Goal: Navigation & Orientation: Find specific page/section

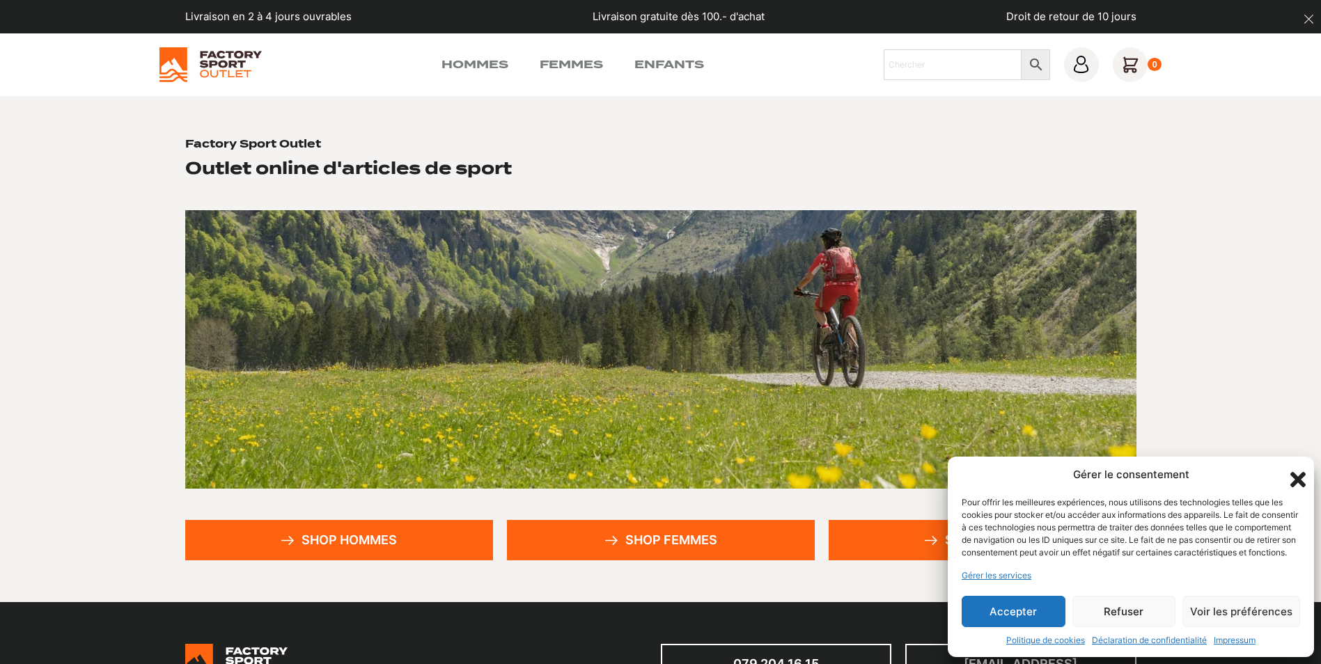
click at [995, 605] on button "Accepter" at bounding box center [1014, 611] width 104 height 31
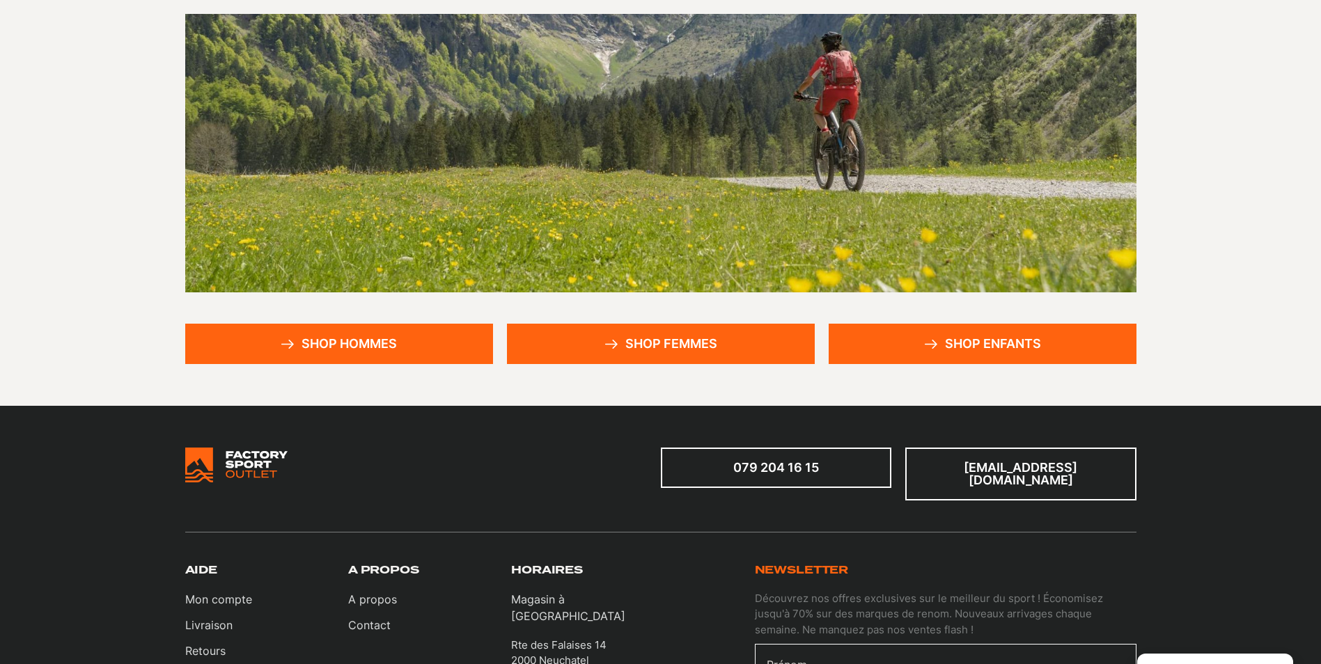
scroll to position [70, 0]
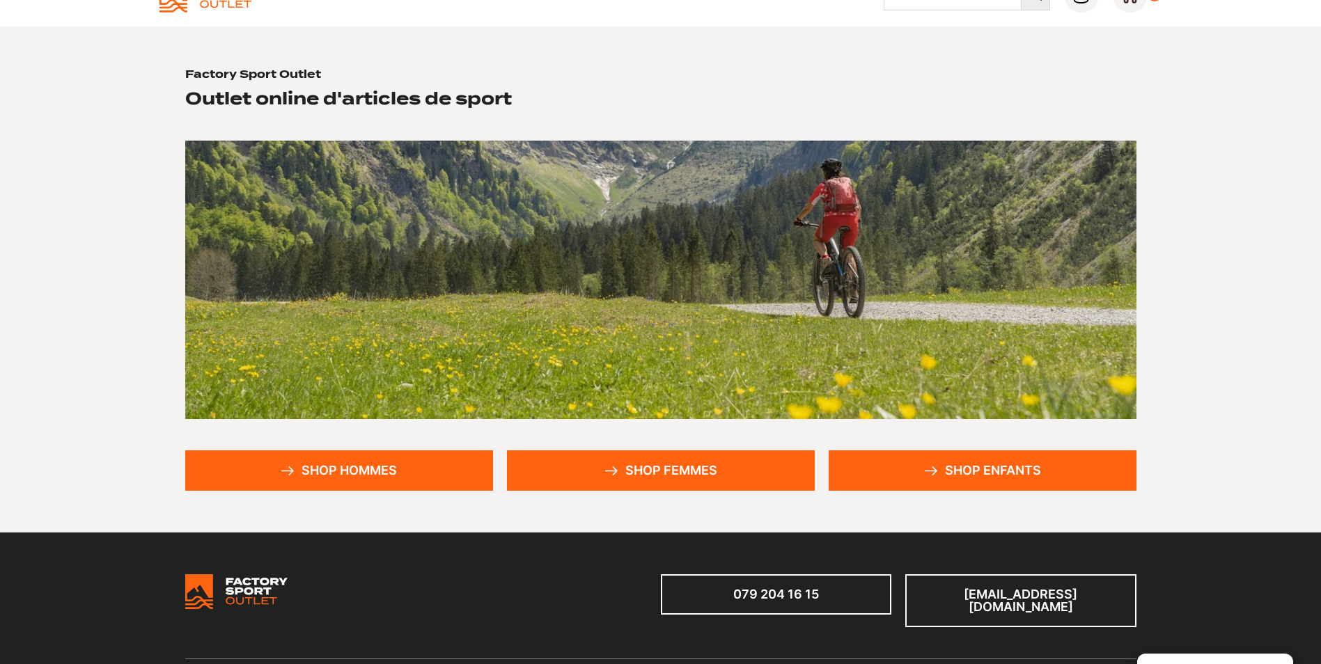
click at [994, 461] on link "Shop enfants" at bounding box center [983, 470] width 308 height 40
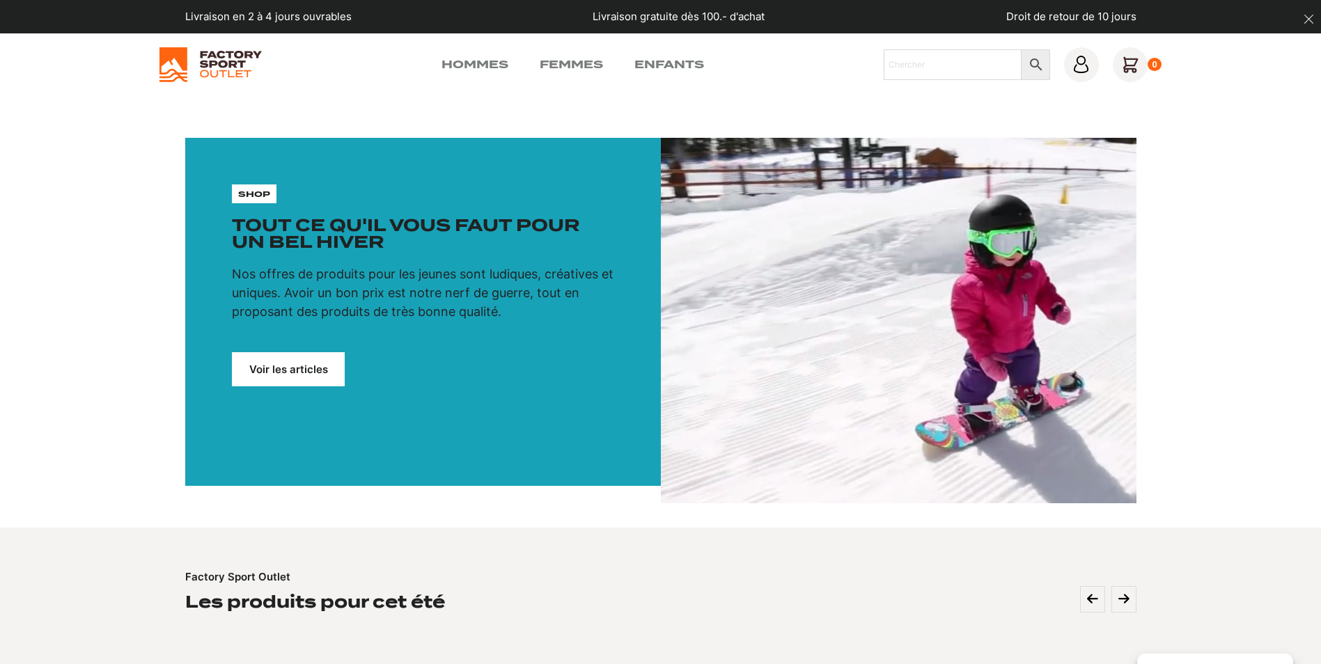
click at [257, 364] on link "Voir les articles" at bounding box center [288, 369] width 113 height 34
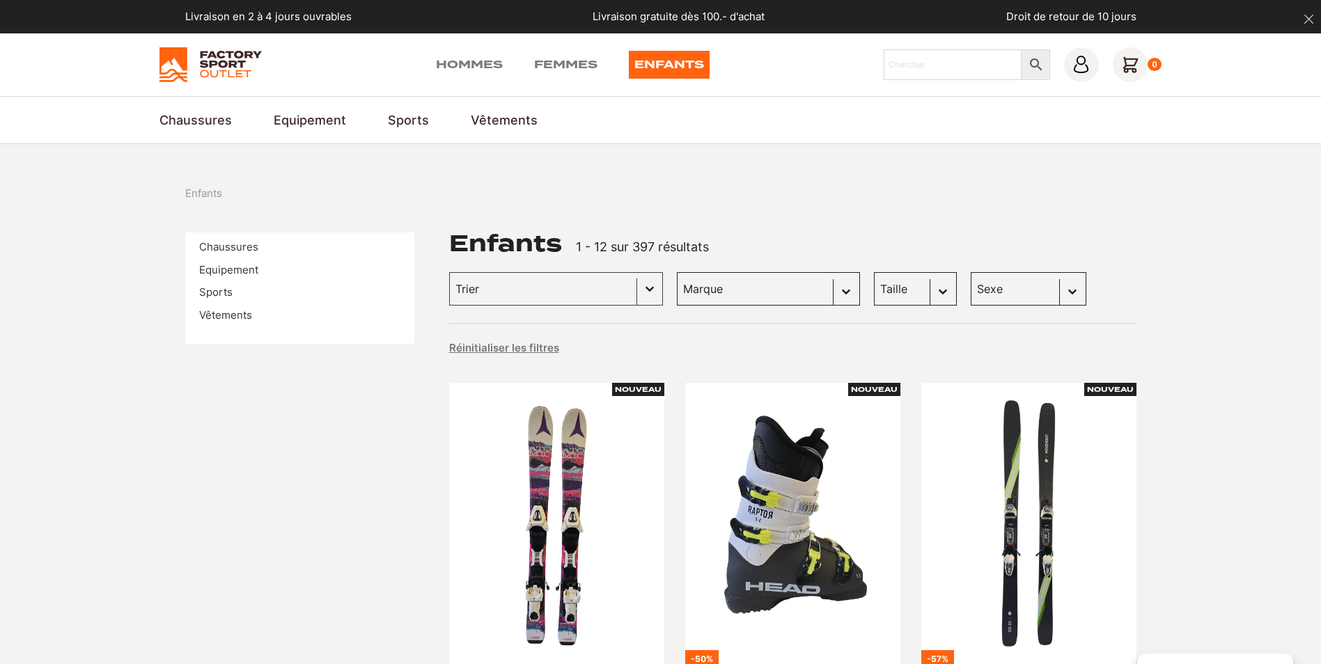
click at [234, 295] on li "Sports" at bounding box center [299, 293] width 201 height 16
click at [223, 295] on link "Sports" at bounding box center [215, 291] width 33 height 13
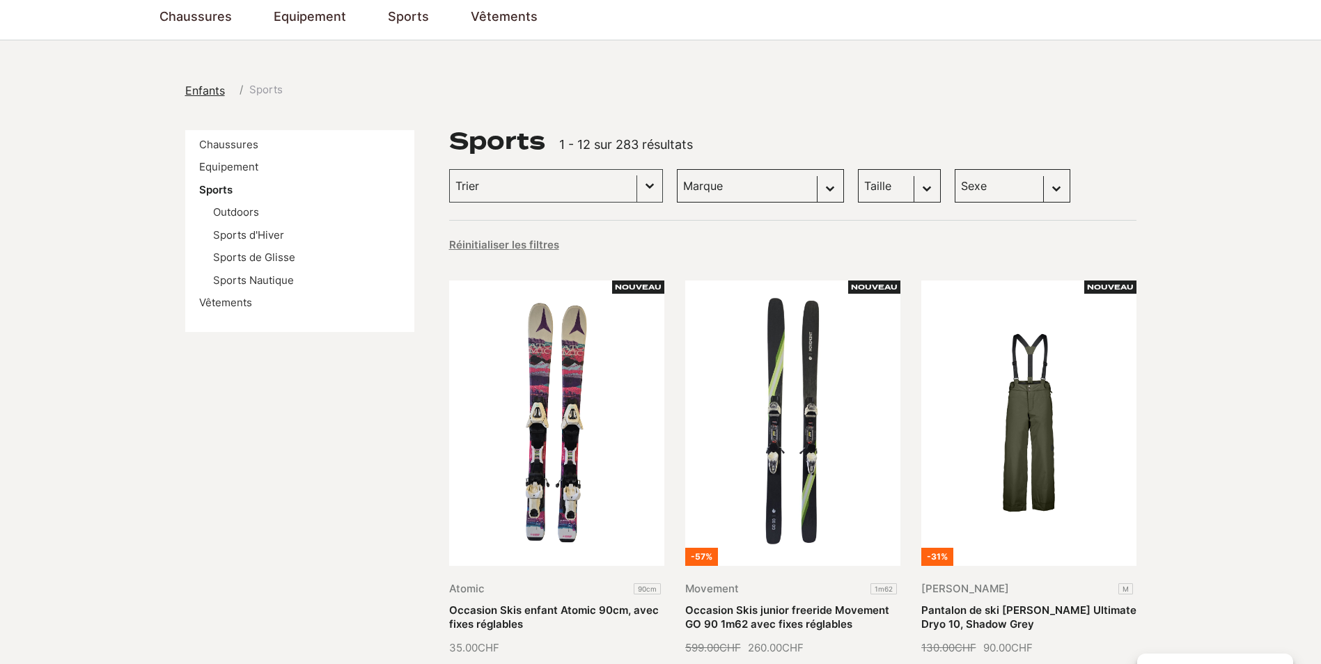
scroll to position [70, 0]
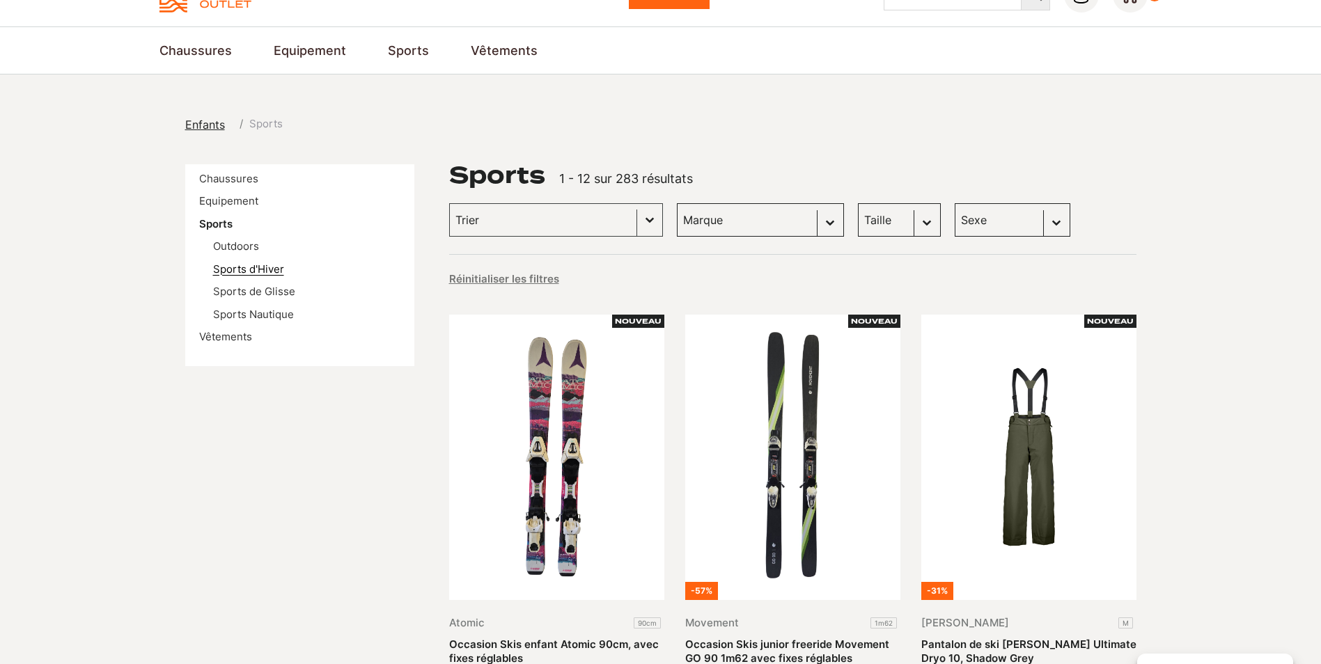
click at [271, 270] on link "Sports d'Hiver" at bounding box center [248, 268] width 71 height 13
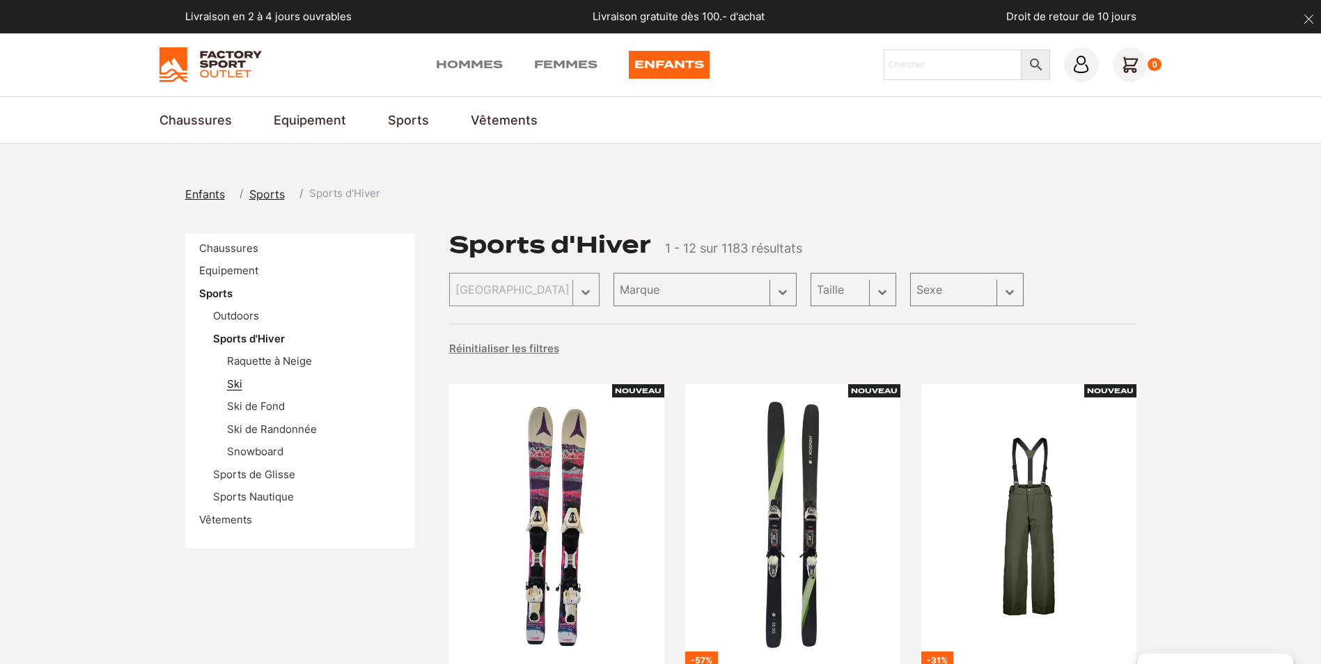
click at [229, 385] on link "Ski" at bounding box center [234, 383] width 15 height 13
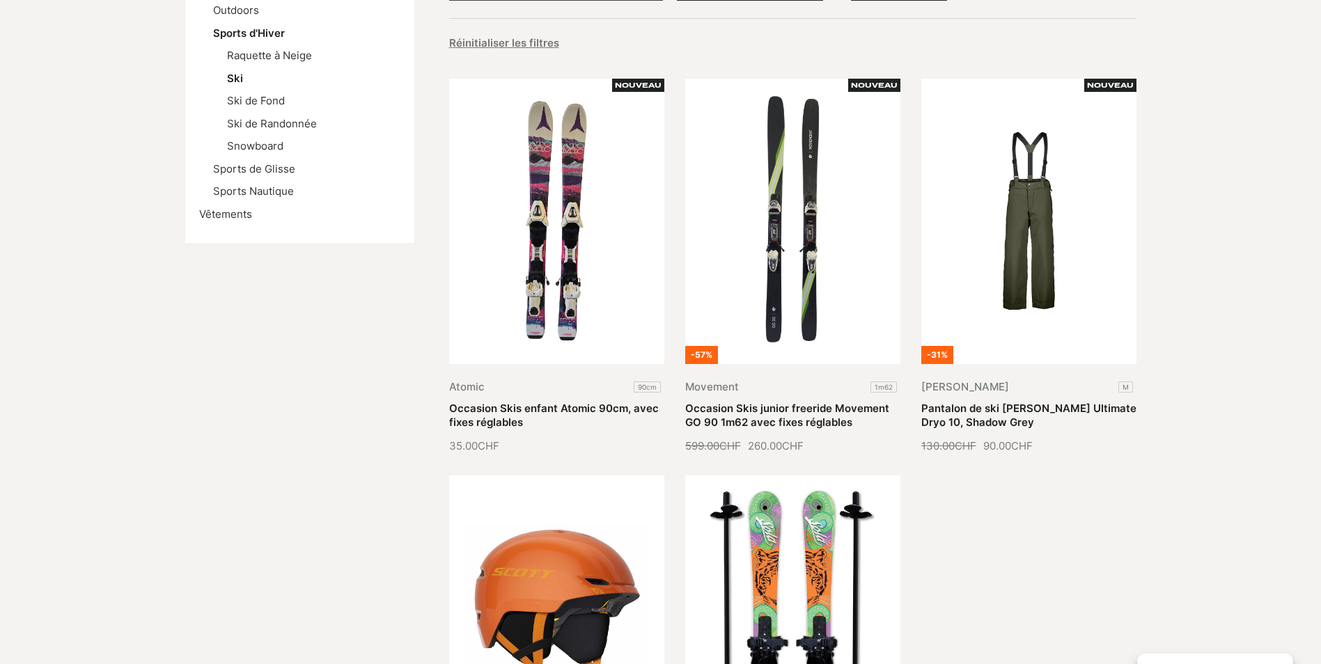
scroll to position [209, 0]
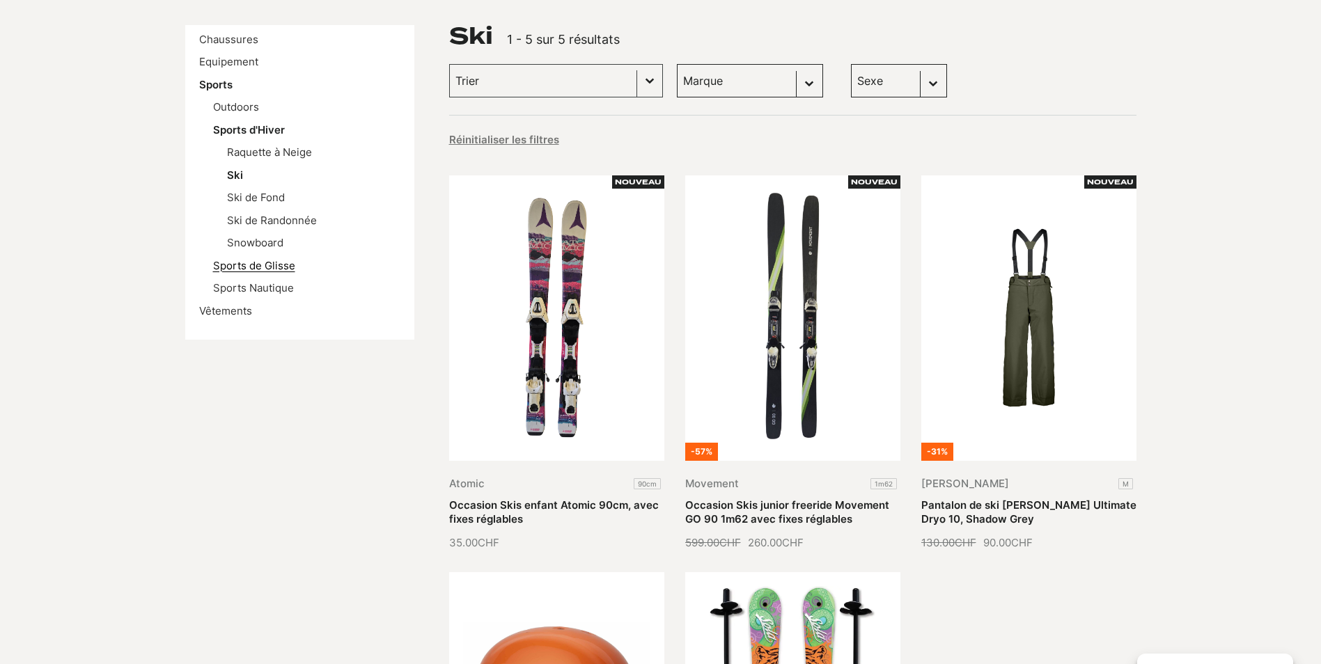
click at [253, 272] on link "Sports de Glisse" at bounding box center [254, 265] width 82 height 13
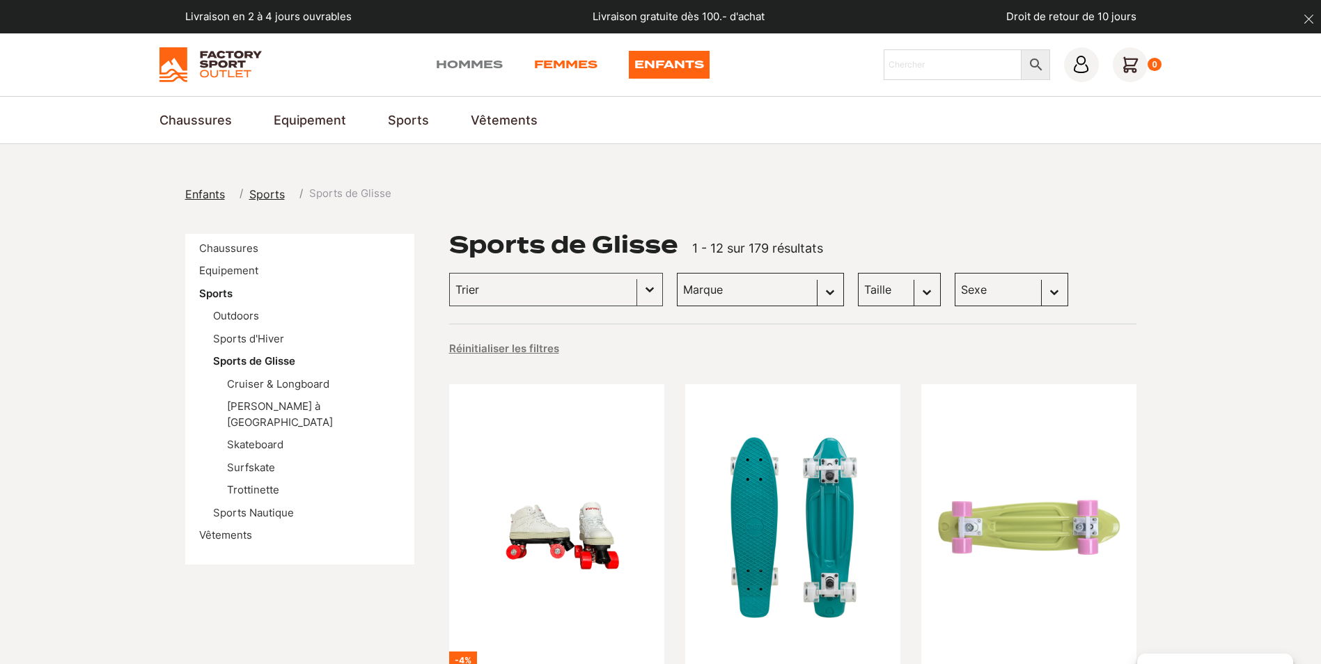
click at [564, 74] on link "Femmes" at bounding box center [565, 65] width 63 height 28
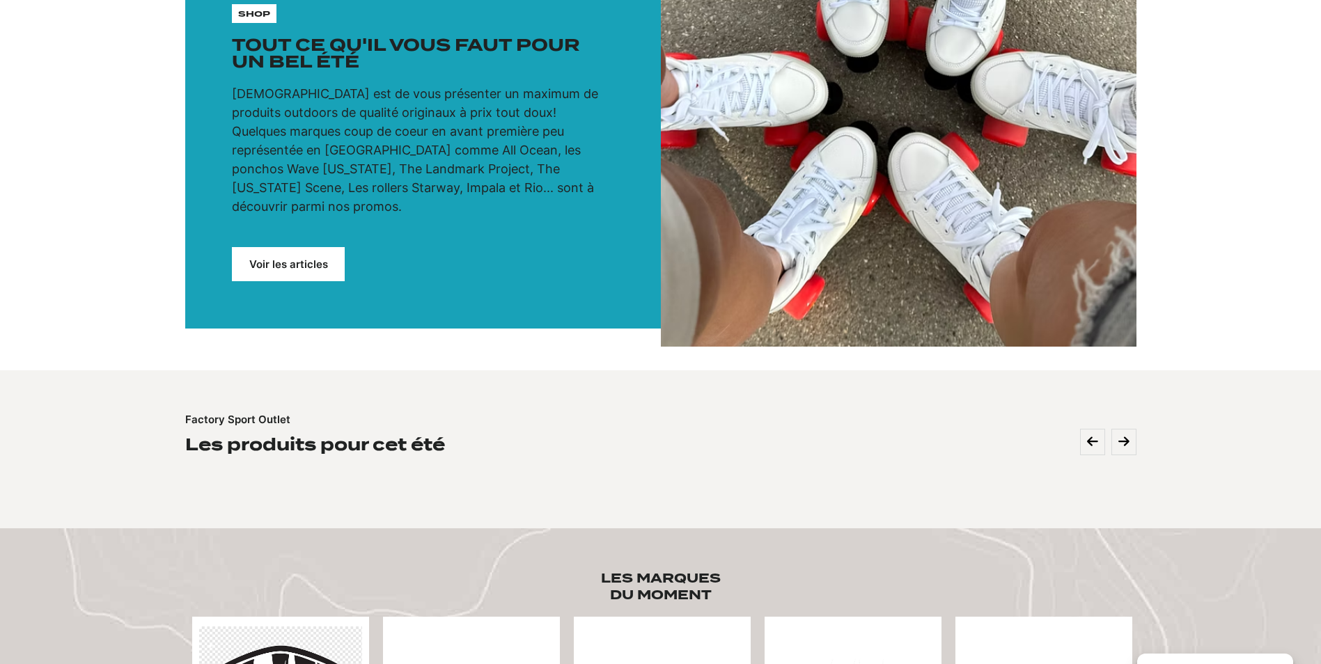
scroll to position [209, 0]
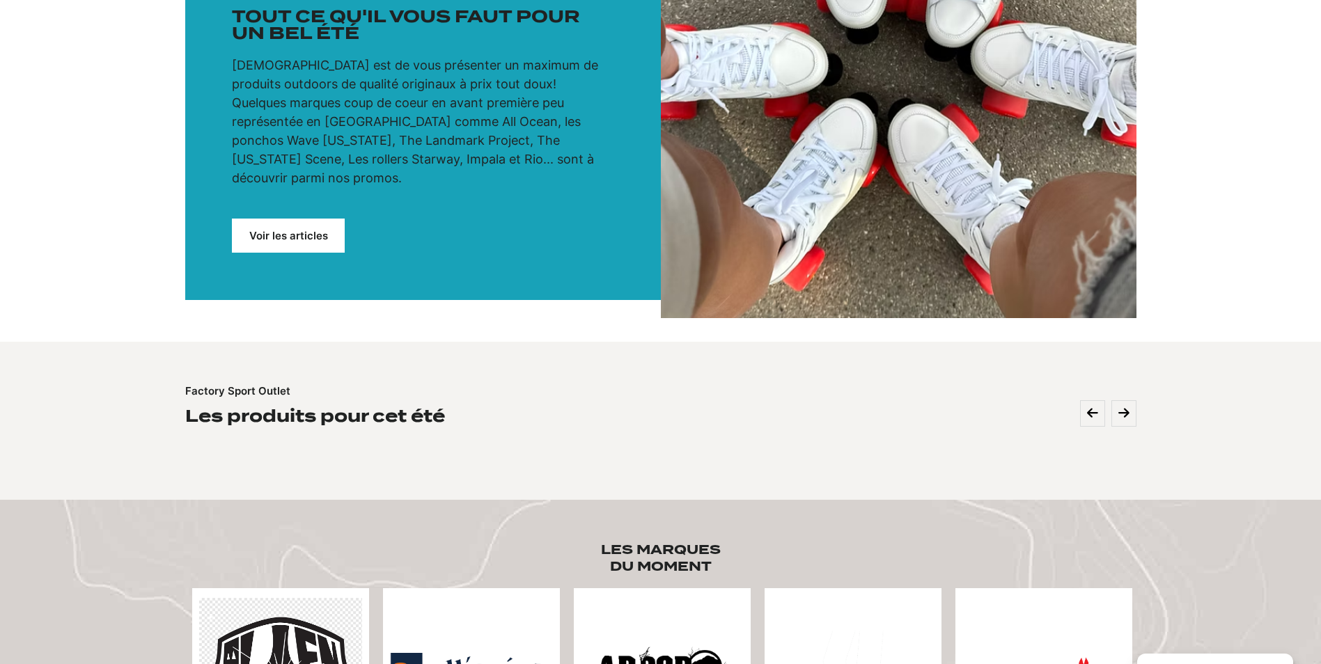
click at [266, 219] on link "Voir les articles" at bounding box center [288, 236] width 113 height 34
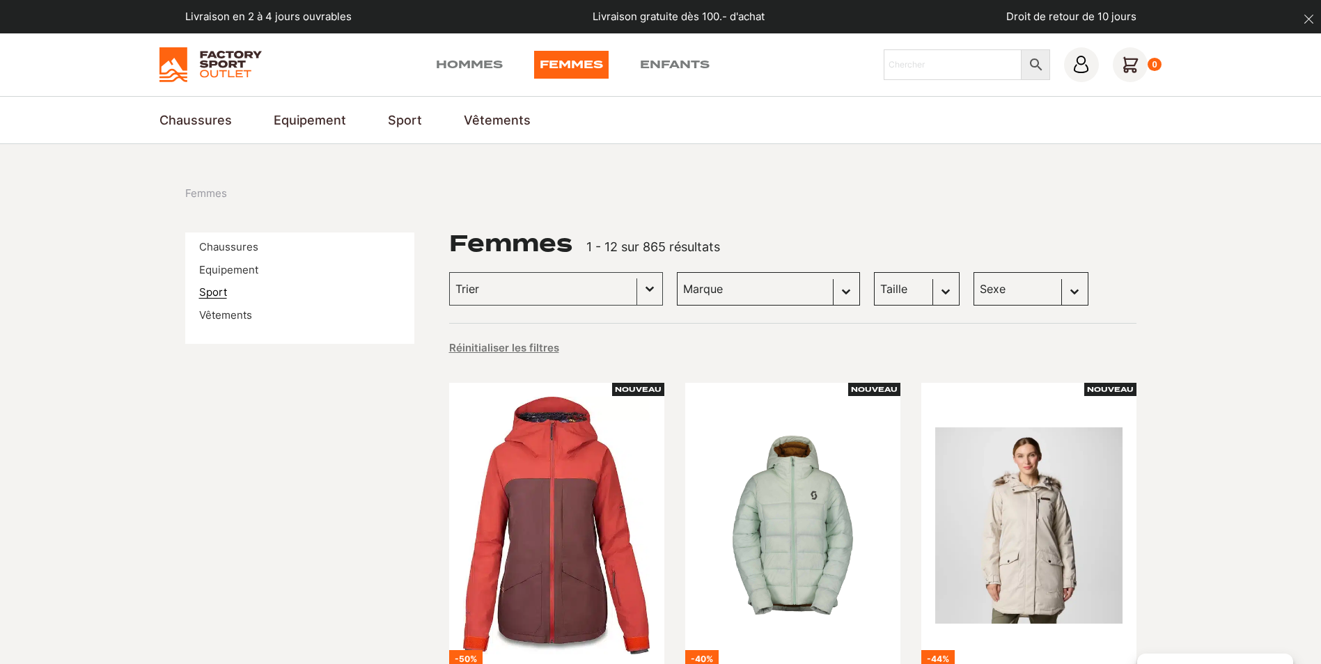
click at [207, 292] on link "Sport" at bounding box center [213, 291] width 28 height 13
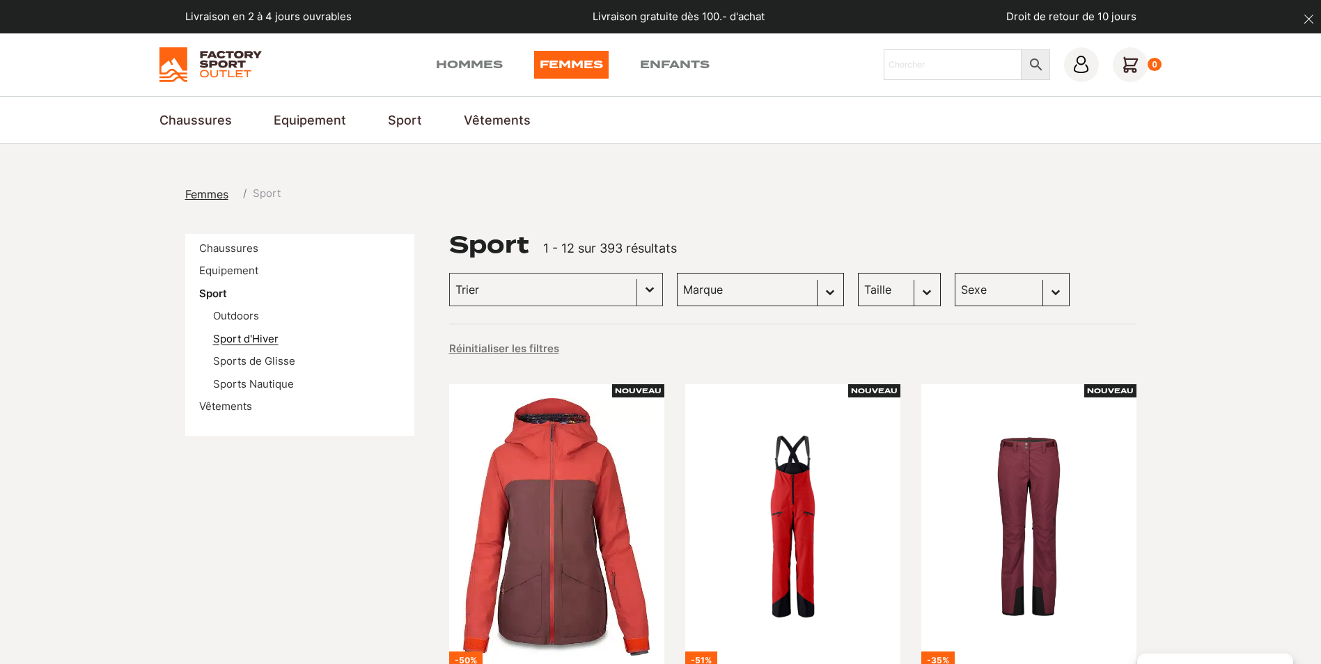
click at [219, 338] on link "Sport d'Hiver" at bounding box center [245, 338] width 65 height 13
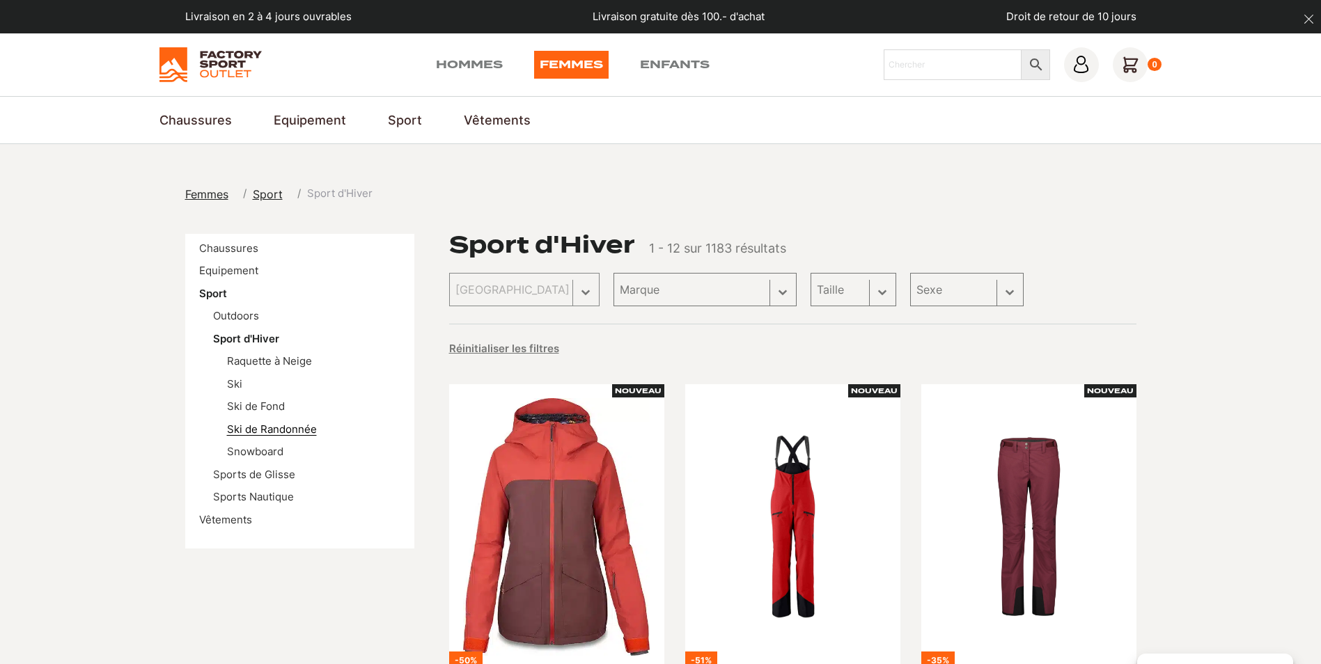
click at [237, 427] on link "Ski de Randonnée" at bounding box center [272, 429] width 90 height 13
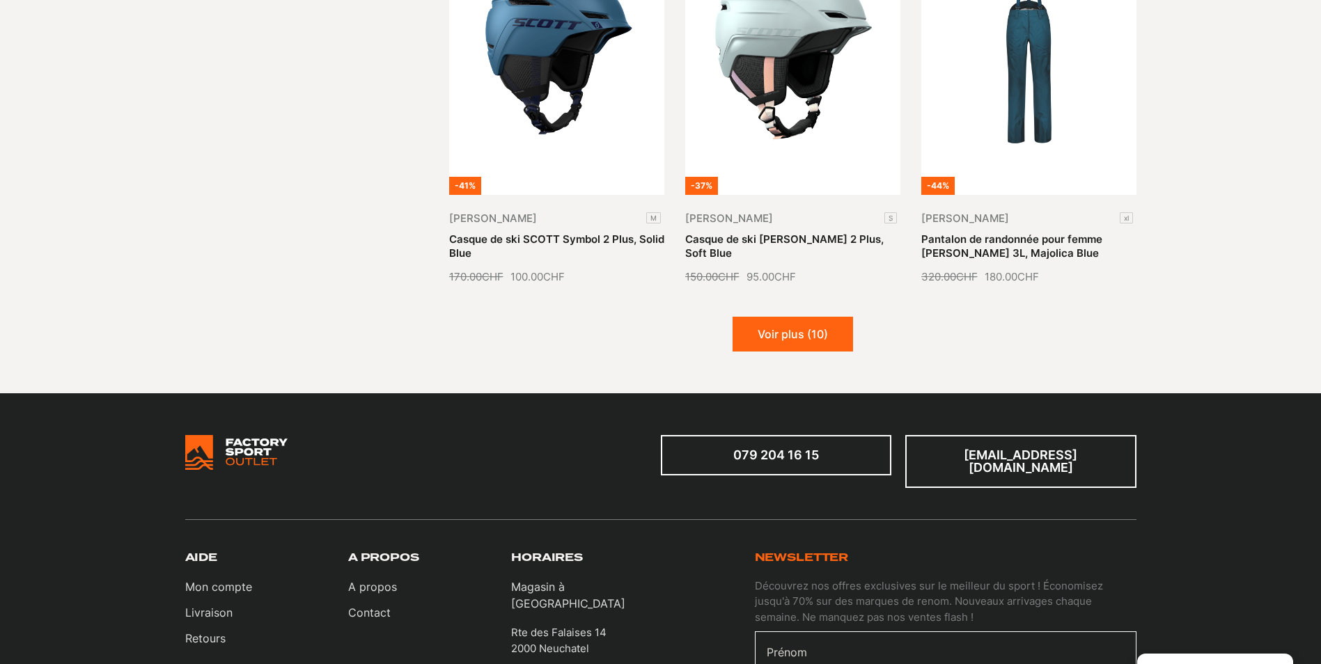
scroll to position [1810, 0]
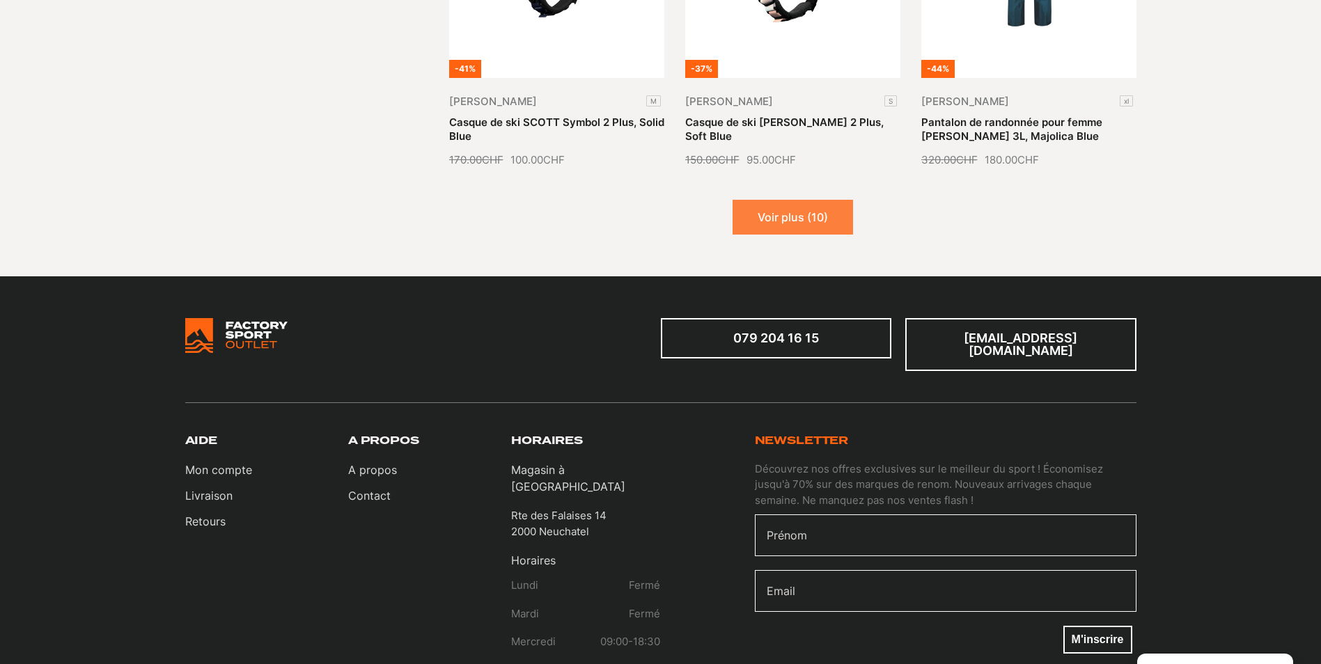
click at [831, 210] on button "Voir plus (10)" at bounding box center [792, 217] width 120 height 35
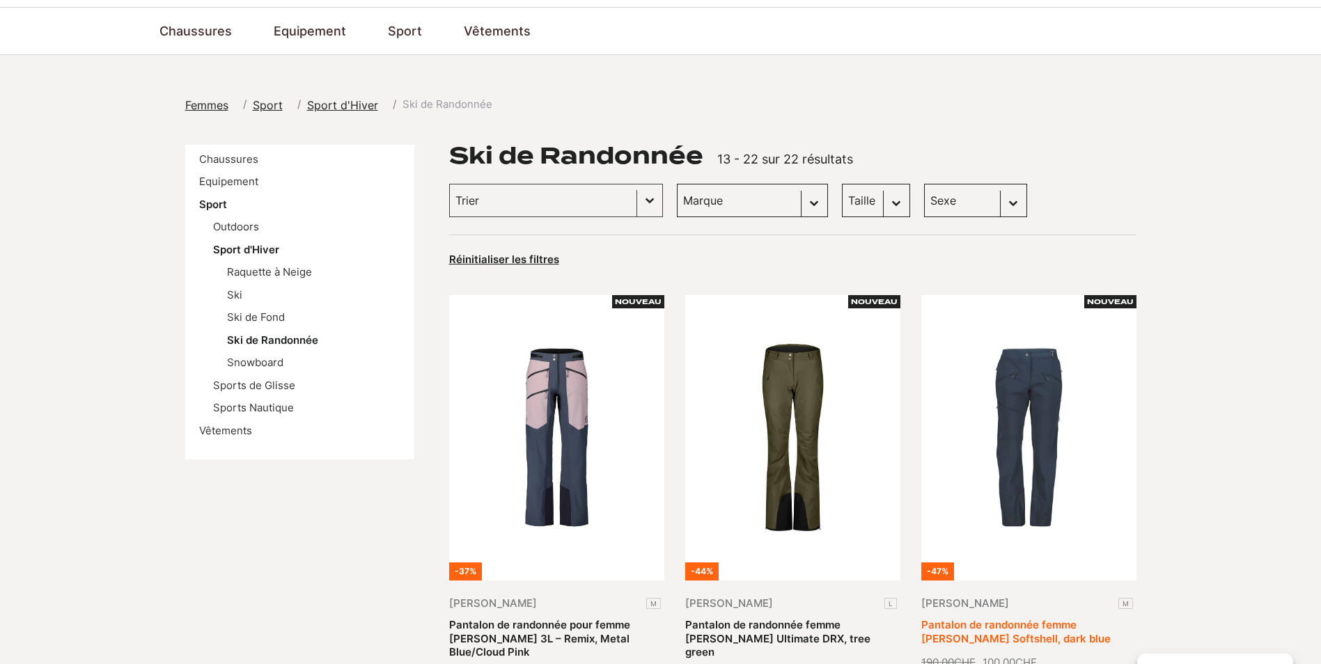
scroll to position [70, 0]
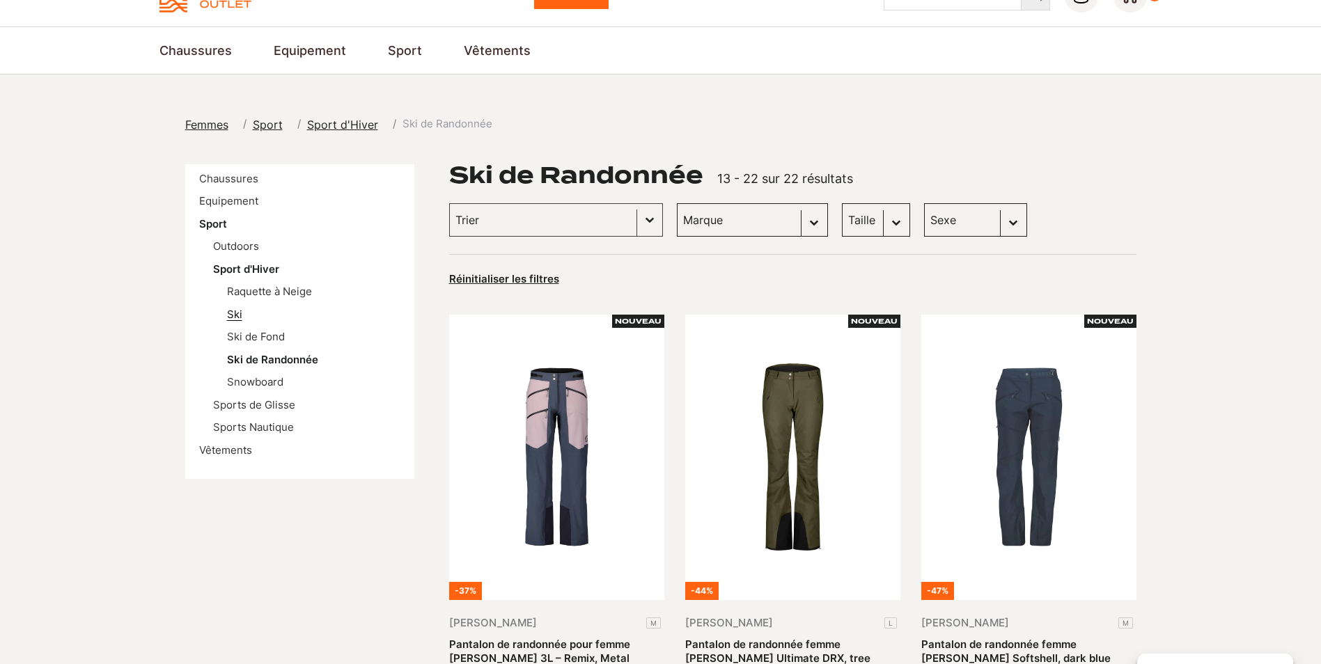
click at [228, 313] on link "Ski" at bounding box center [234, 314] width 15 height 13
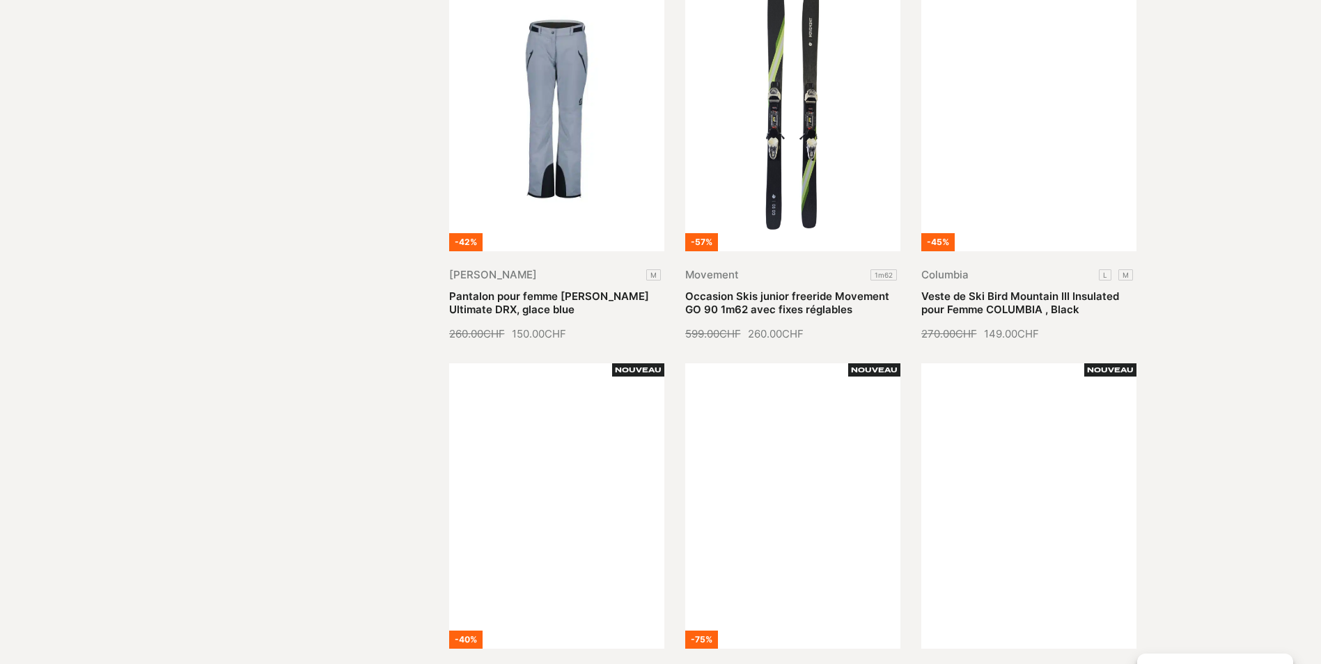
scroll to position [1253, 0]
